Goal: Information Seeking & Learning: Learn about a topic

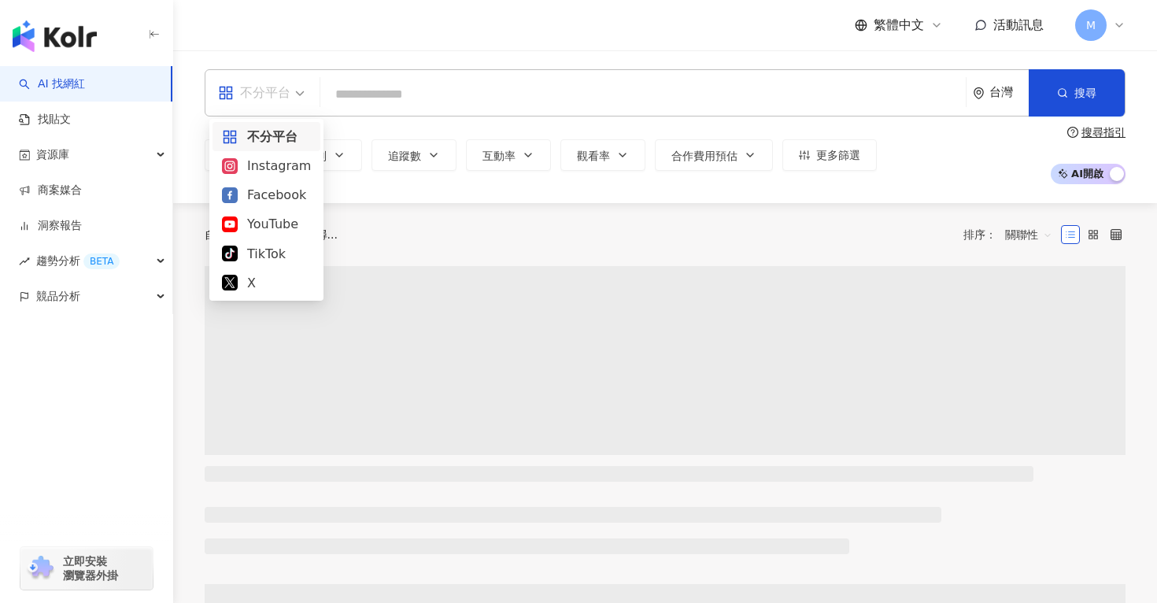
click at [279, 92] on div "不分平台" at bounding box center [254, 92] width 72 height 25
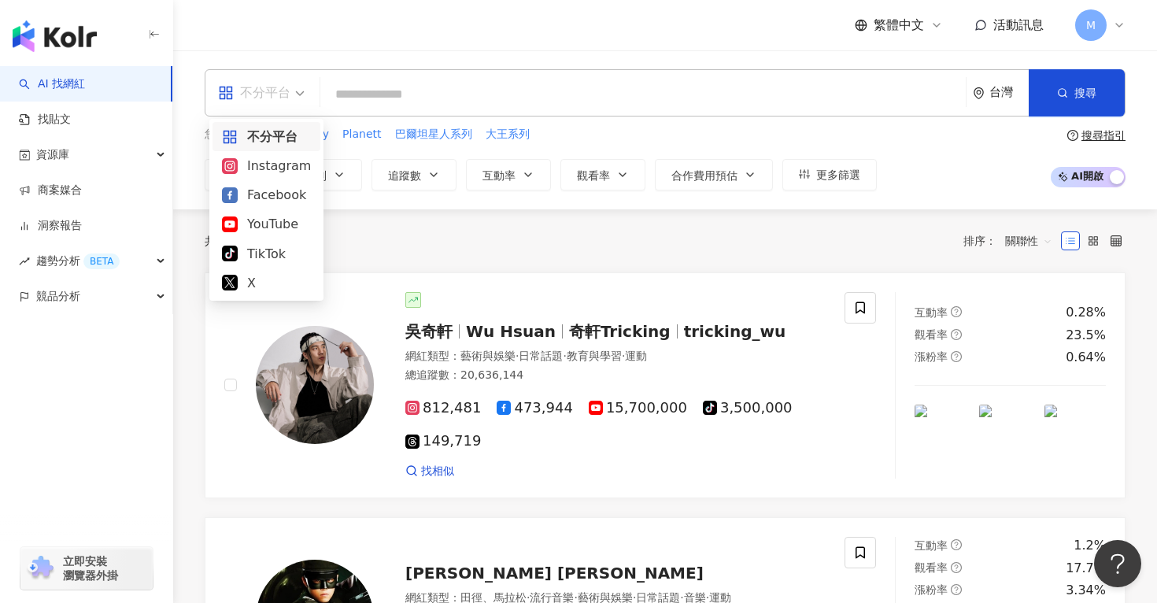
click at [275, 167] on div "Instagram" at bounding box center [266, 166] width 89 height 20
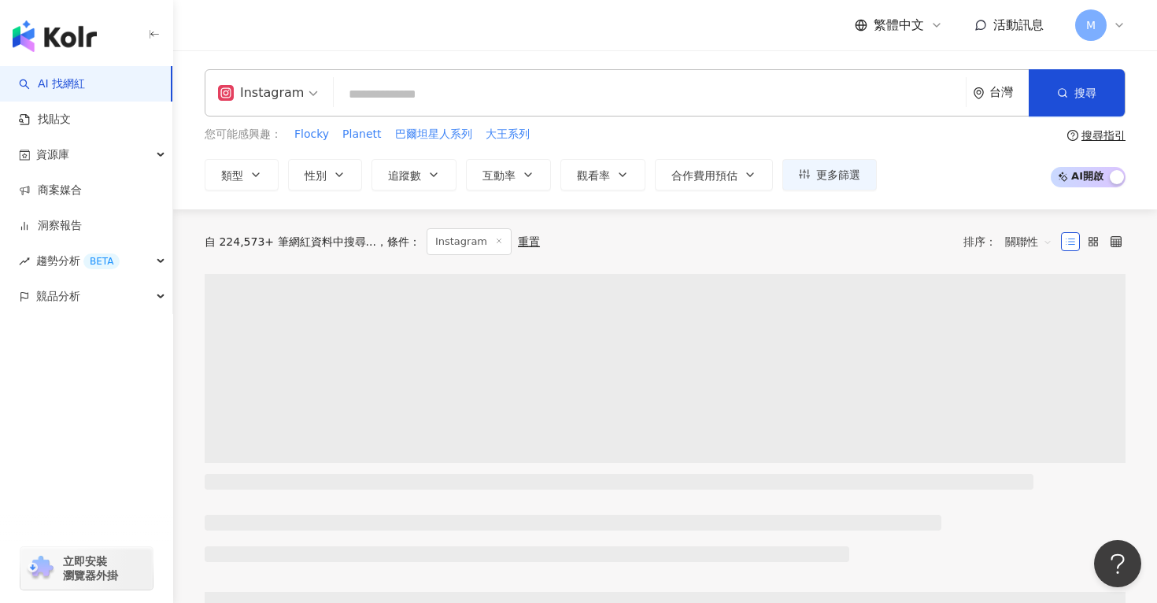
click at [420, 101] on input "search" at bounding box center [649, 94] width 619 height 30
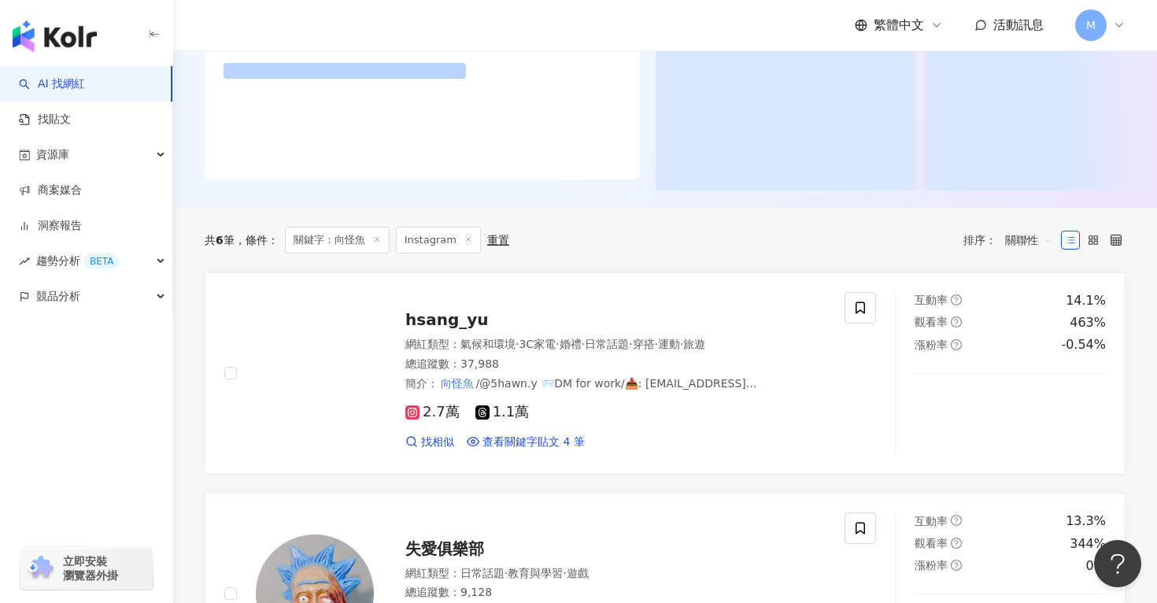
scroll to position [446, 0]
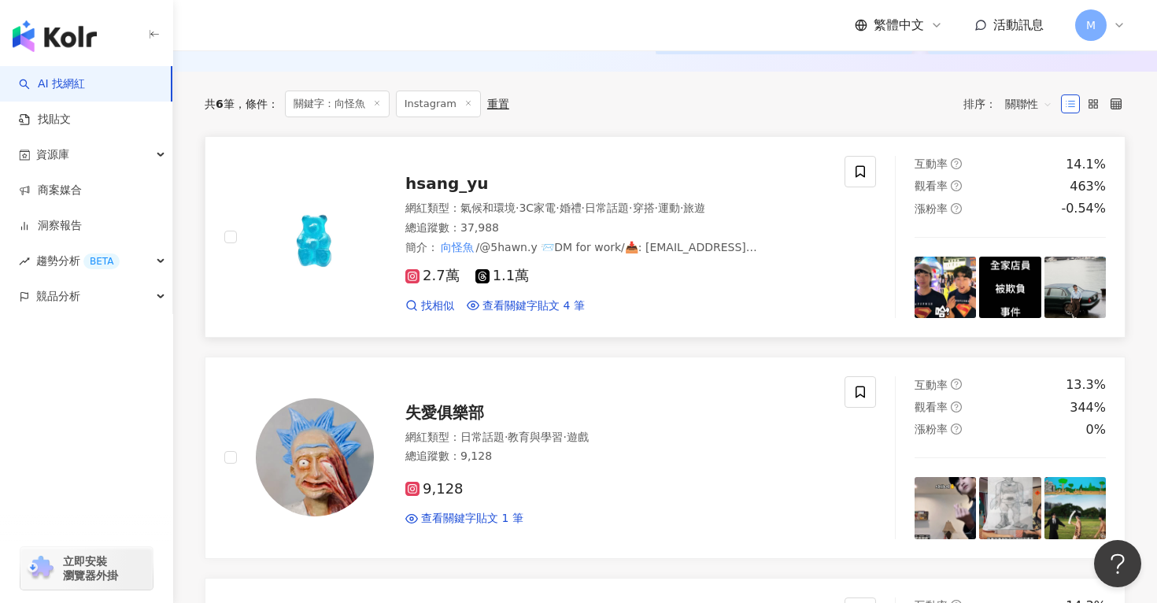
type input "***"
click at [328, 254] on img at bounding box center [315, 237] width 118 height 118
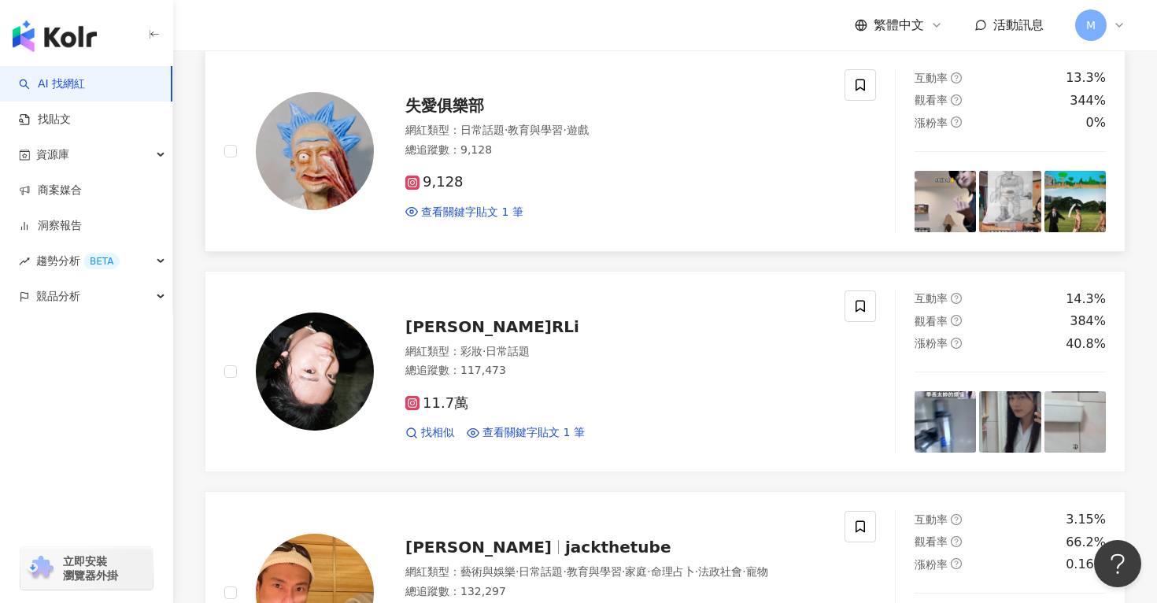
scroll to position [472, 0]
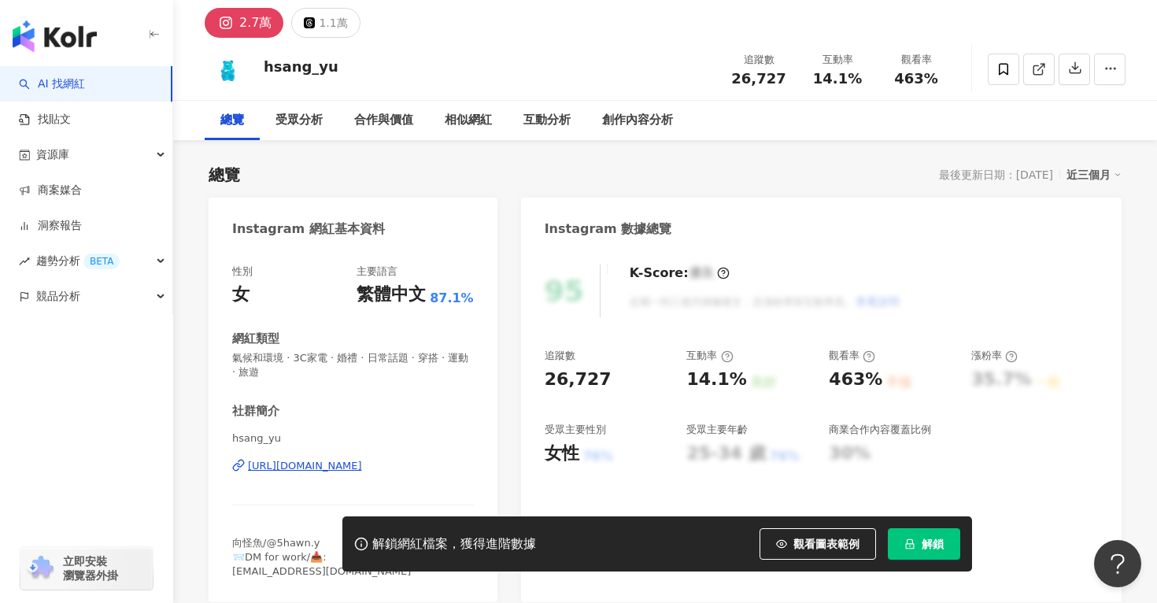
scroll to position [56, 0]
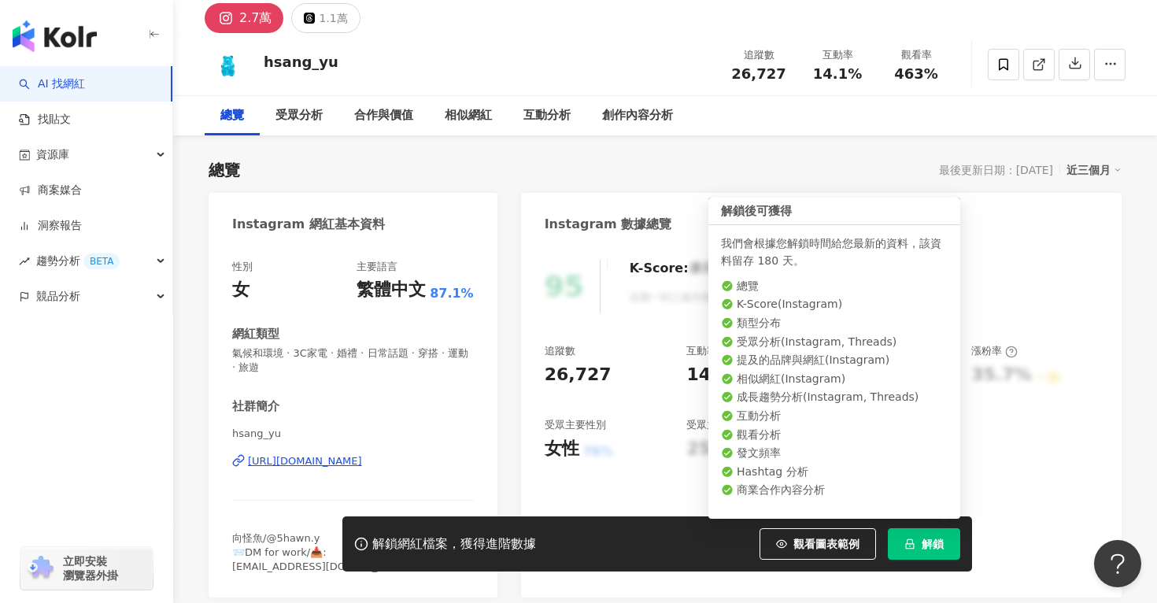
click at [916, 534] on button "解鎖" at bounding box center [923, 543] width 72 height 31
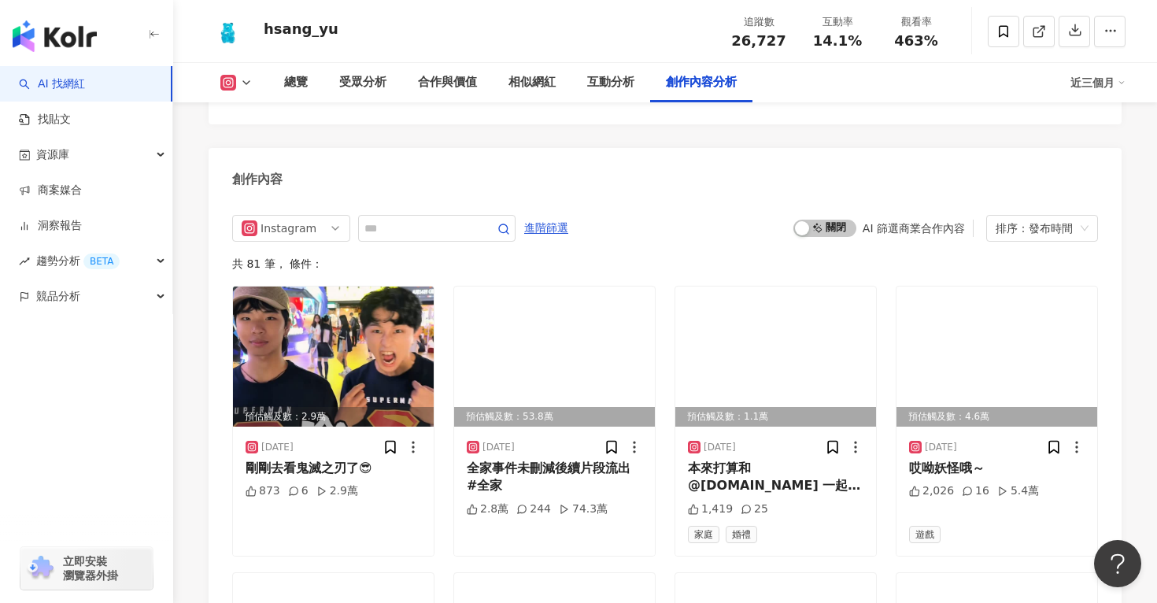
scroll to position [4809, 0]
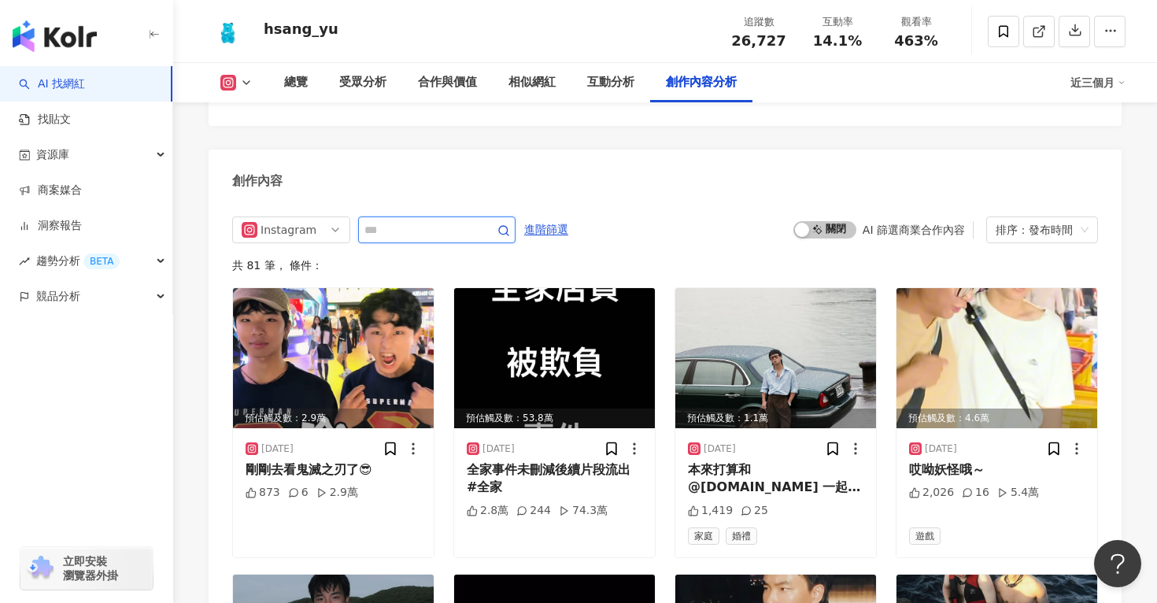
click at [445, 220] on input "text" at bounding box center [419, 229] width 110 height 19
type input "***"
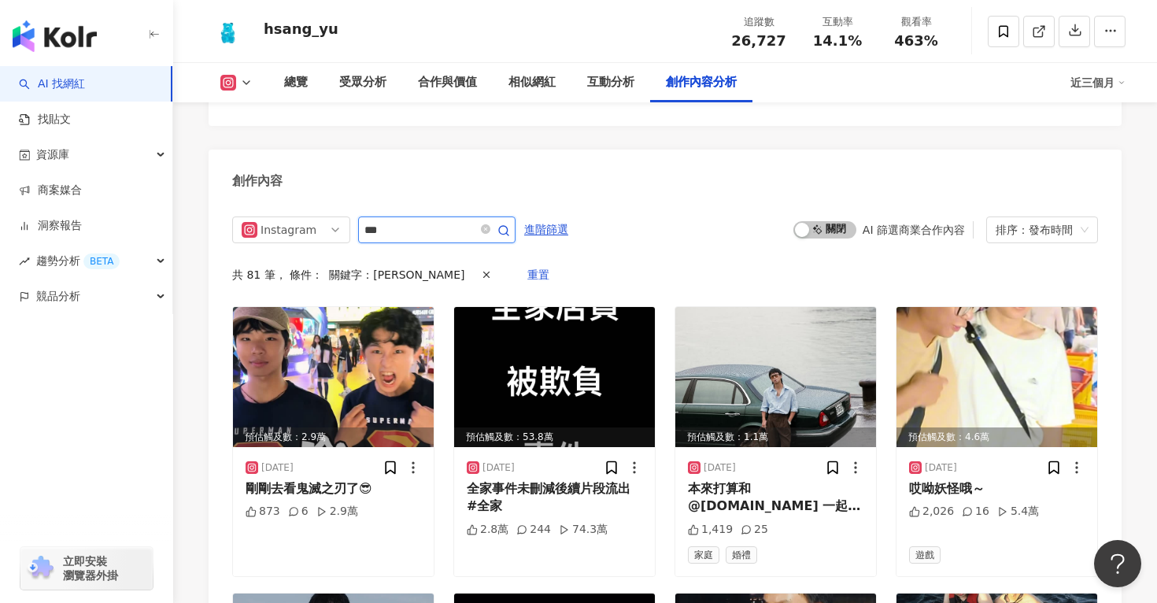
scroll to position [4781, 0]
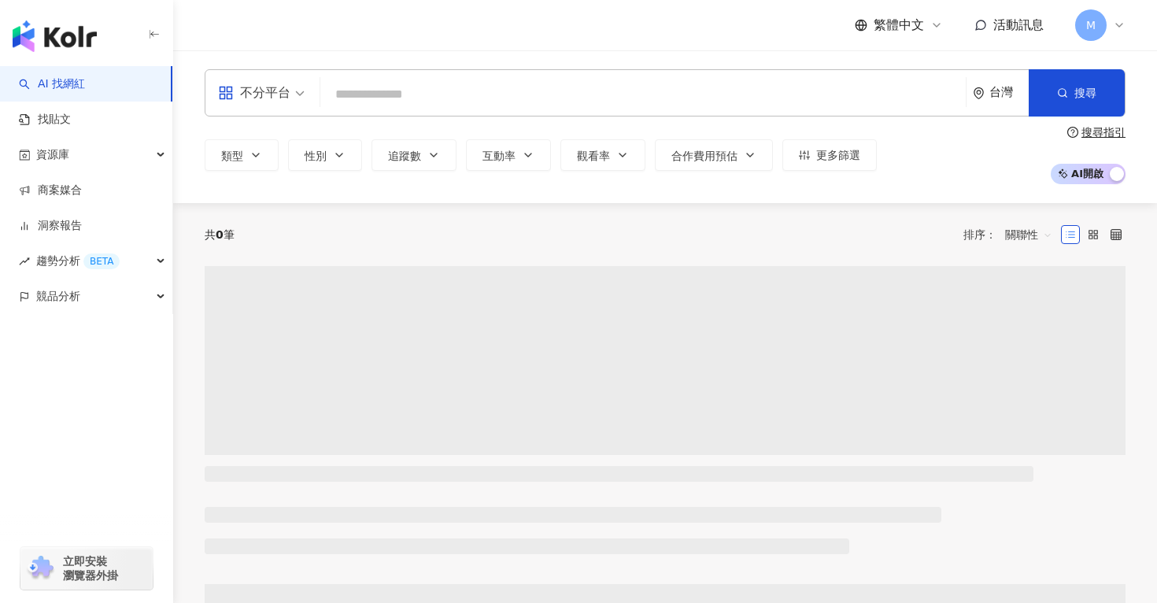
click at [433, 83] on input "search" at bounding box center [643, 94] width 633 height 30
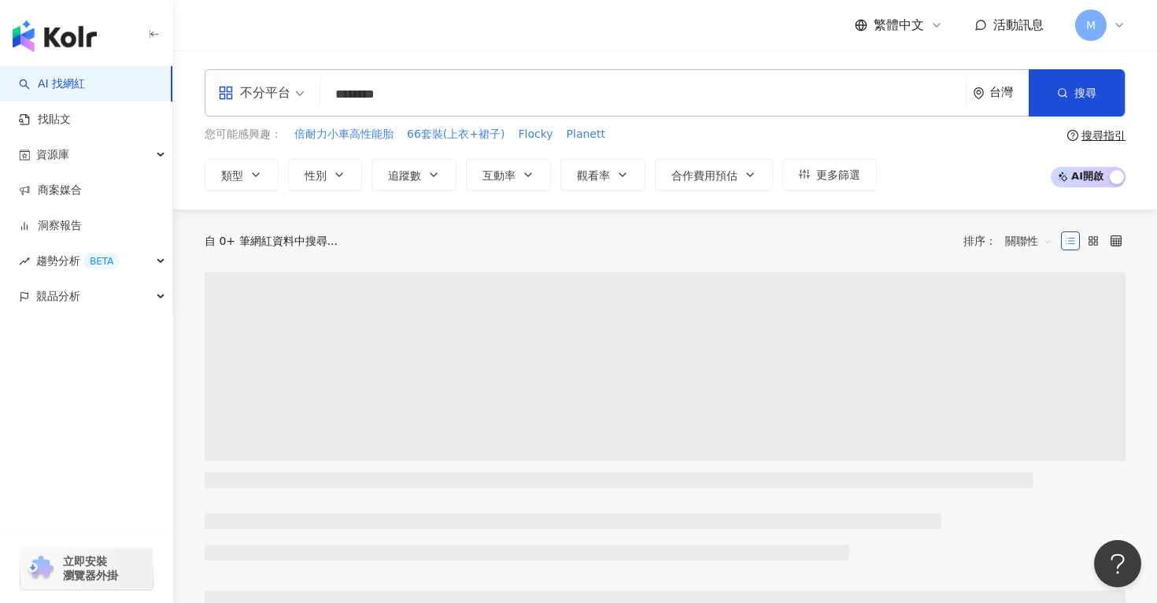
click at [455, 101] on input "********" at bounding box center [643, 94] width 633 height 30
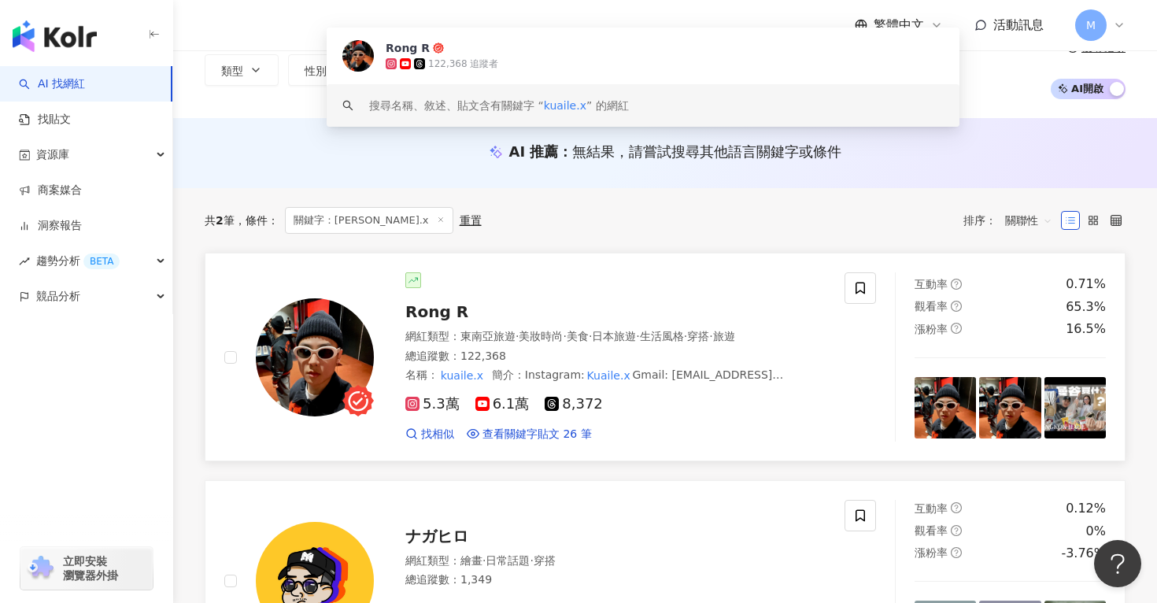
scroll to position [99, 0]
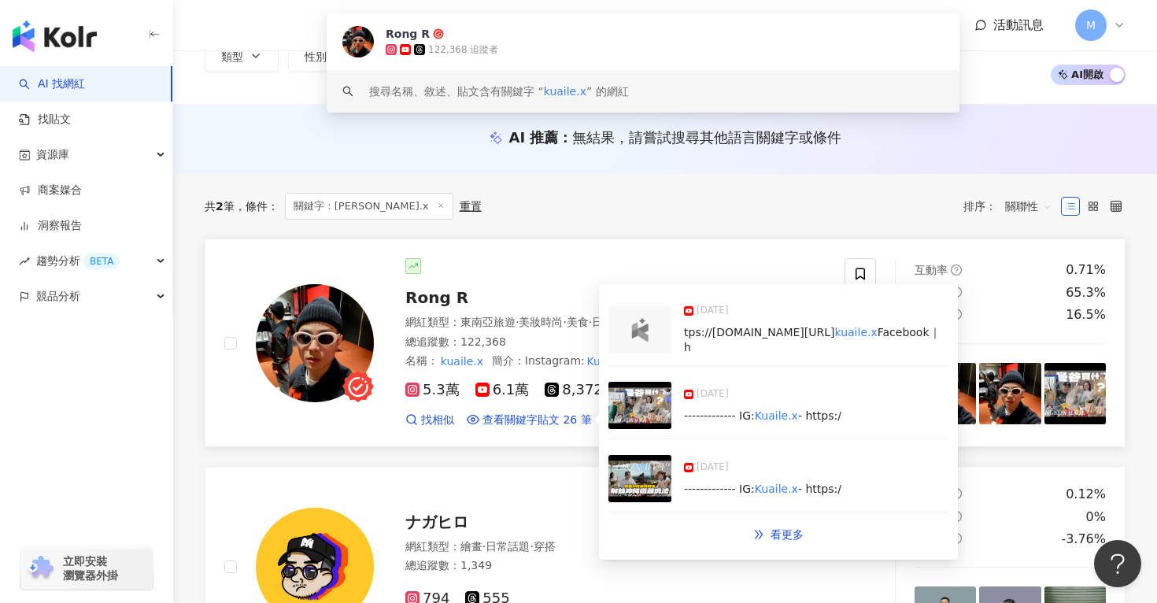
type input "********"
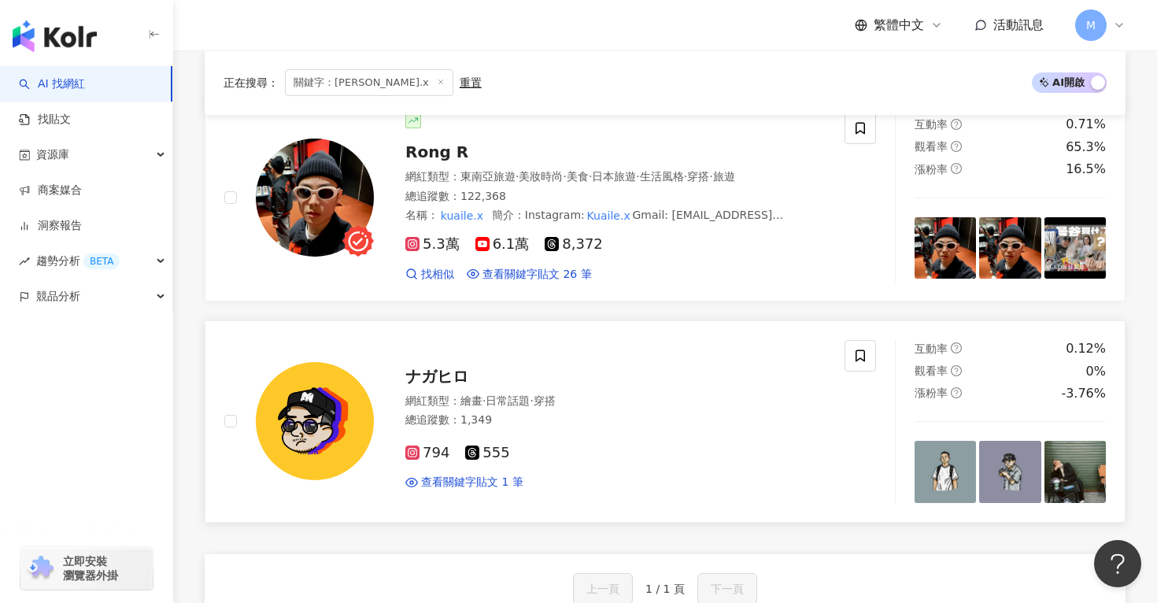
scroll to position [245, 0]
click at [588, 163] on div "Rong R 網紅類型 ： 東南亞旅遊 · 美妝時尚 · 美食 · 日本旅遊 · 生活風格 · 穿搭 · 旅遊 總追蹤數 ： 122,368 名稱 ： kua…" at bounding box center [600, 196] width 452 height 169
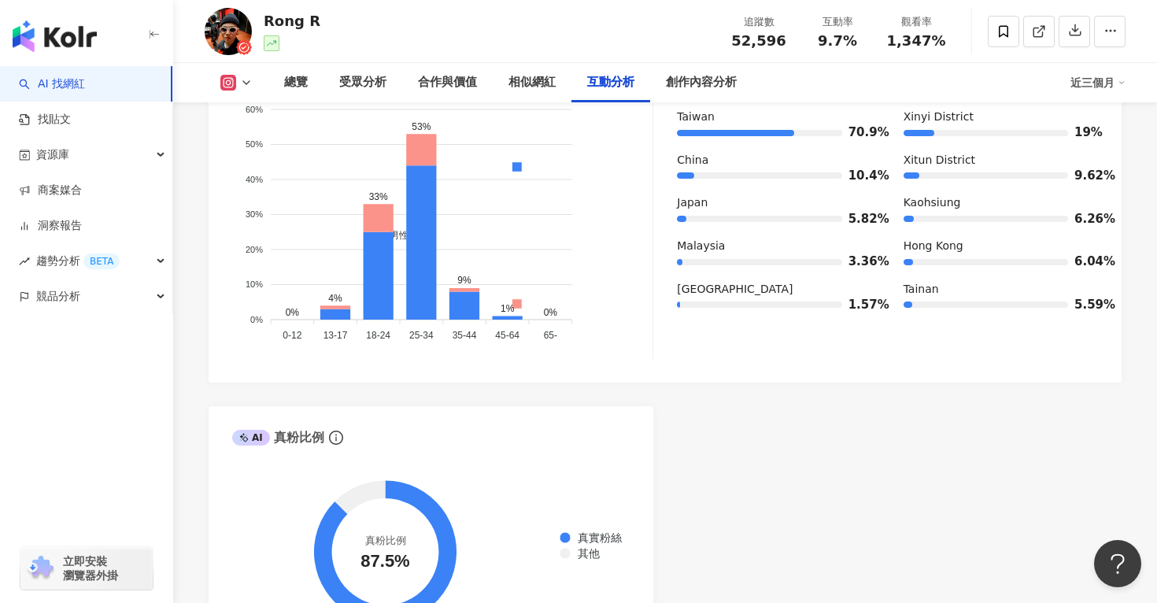
scroll to position [5551, 0]
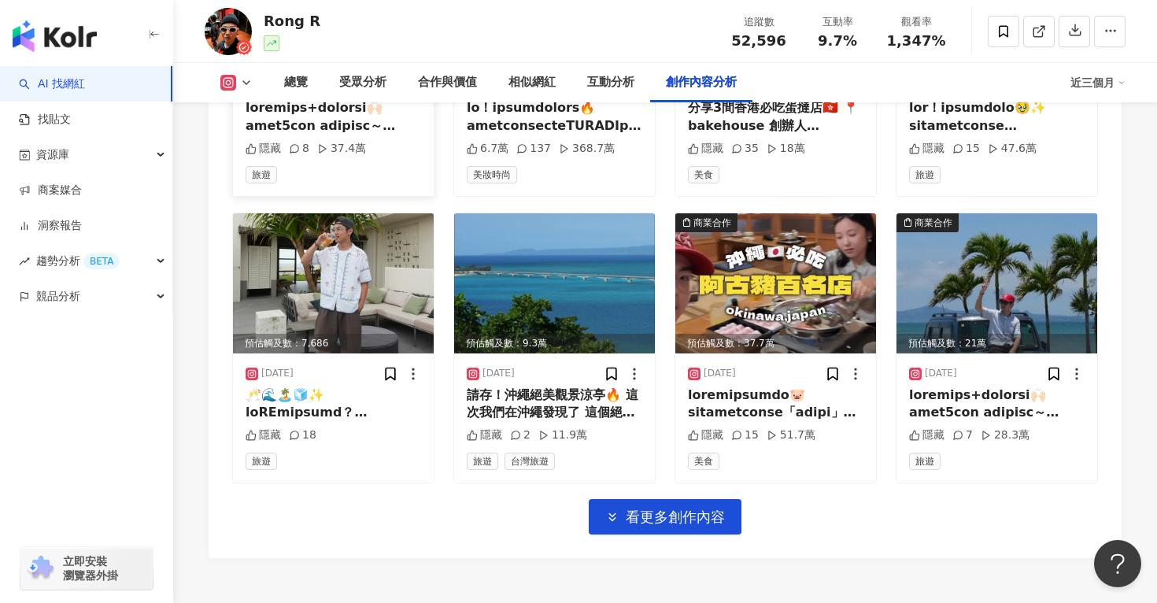
click at [406, 377] on div "Instagram 進階篩選 啟動 關閉 AI 篩選商業合作內容 排序：發布時間 共 77 筆 ， 條件： 預估觸及數：8.4萬 [DATE] 隱藏 30 1…" at bounding box center [664, 51] width 865 height 966
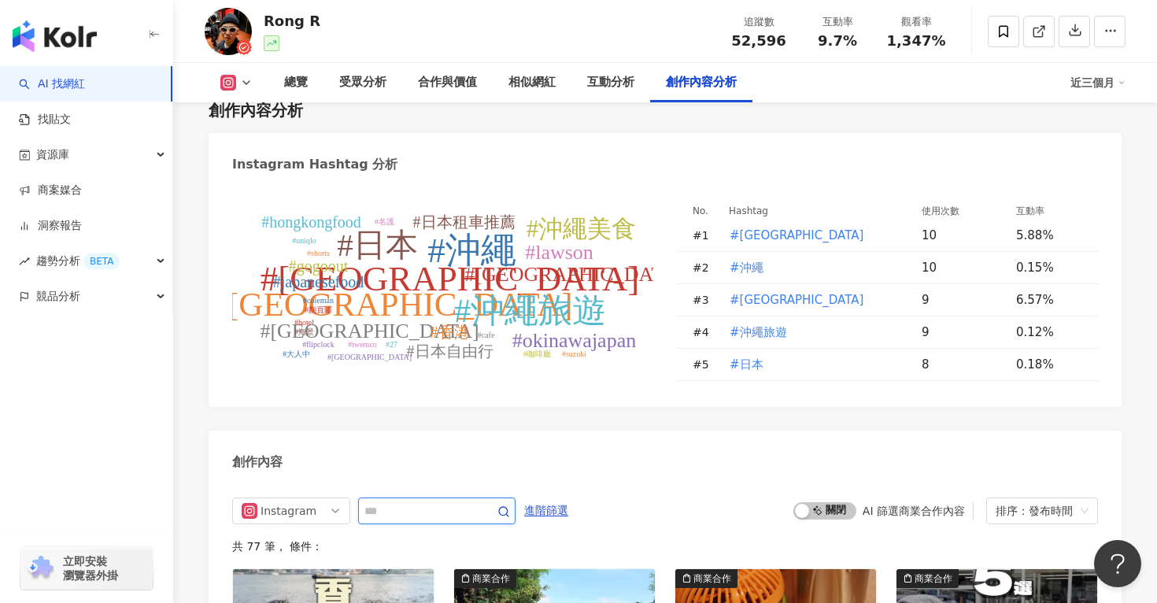
click at [406, 501] on input "text" at bounding box center [419, 510] width 110 height 19
type input "*"
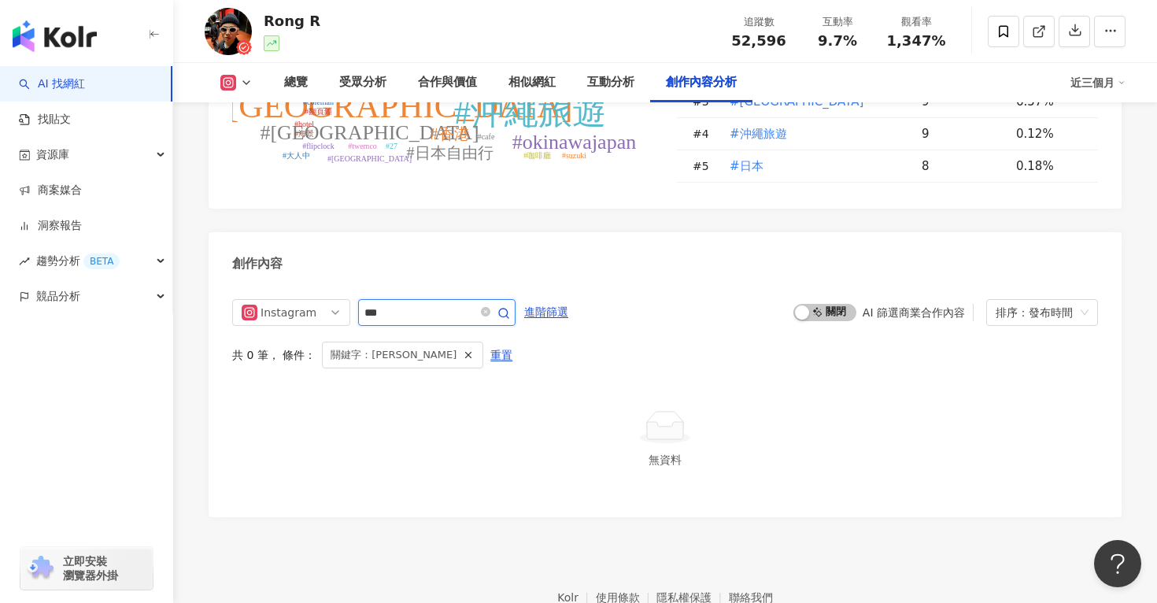
scroll to position [4779, 0]
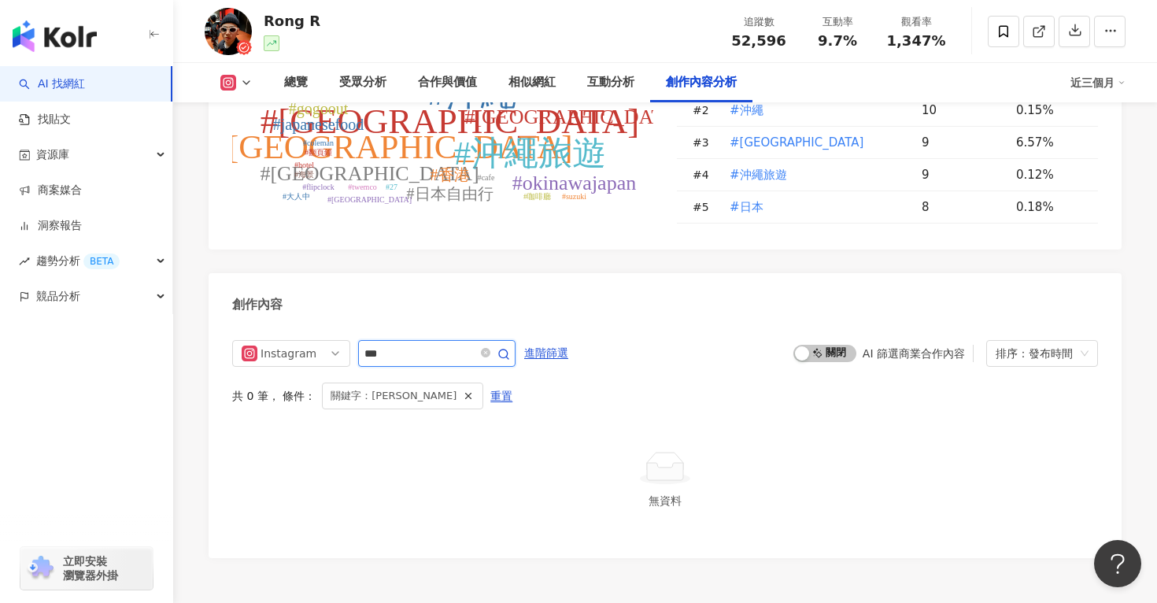
click at [438, 344] on input "***" at bounding box center [419, 353] width 110 height 19
type input "*"
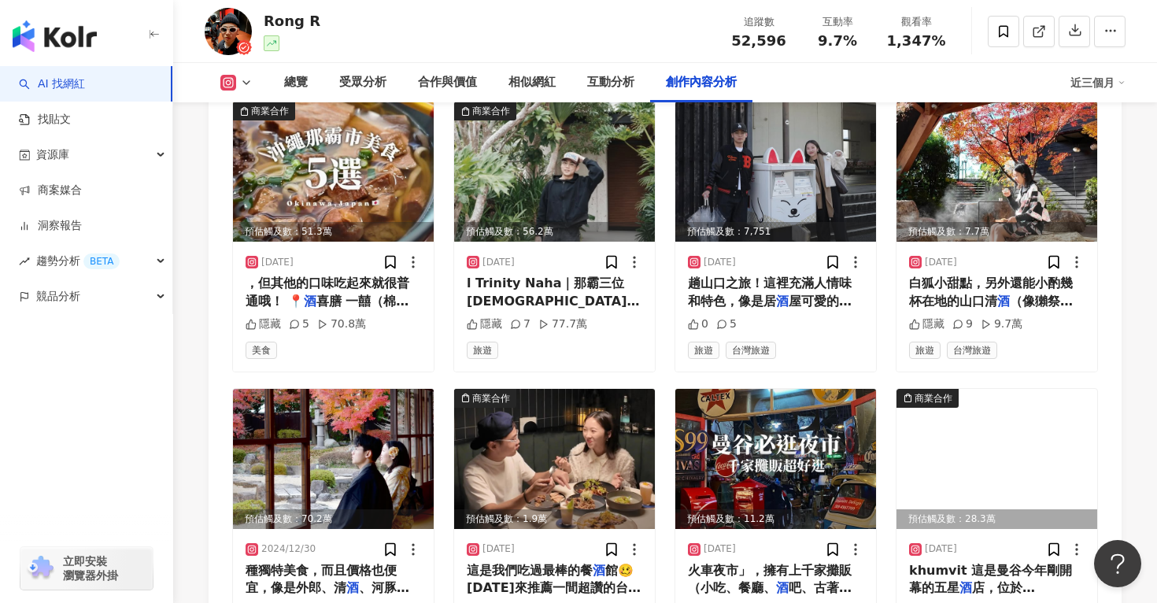
scroll to position [5402, 0]
